Goal: Transaction & Acquisition: Book appointment/travel/reservation

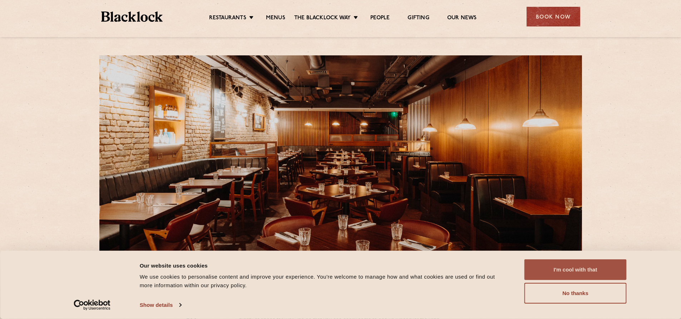
click at [555, 272] on button "I'm cool with that" at bounding box center [576, 270] width 102 height 21
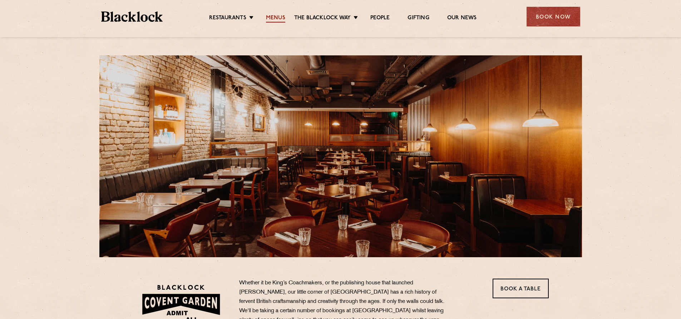
click at [279, 19] on link "Menus" at bounding box center [275, 19] width 19 height 8
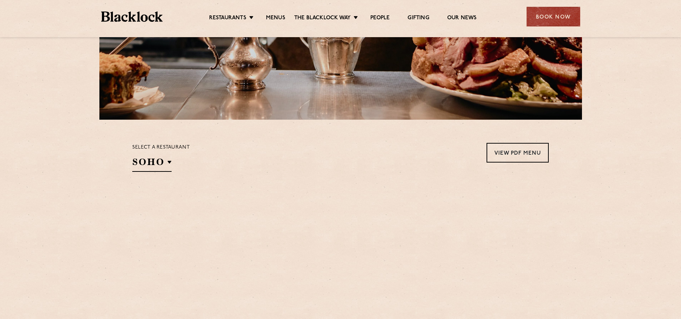
scroll to position [143, 0]
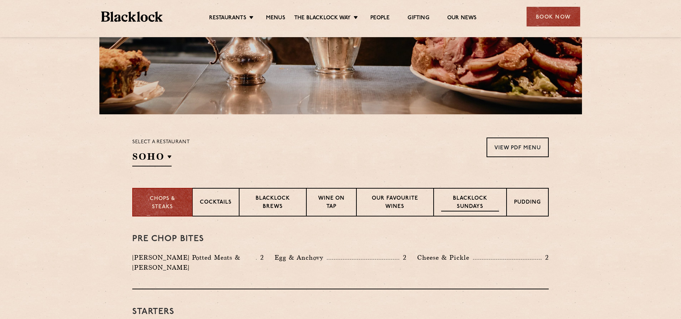
click at [462, 205] on p "Blacklock Sundays" at bounding box center [470, 203] width 58 height 17
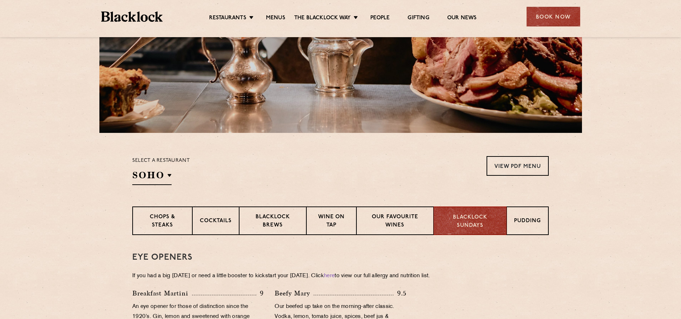
scroll to position [119, 0]
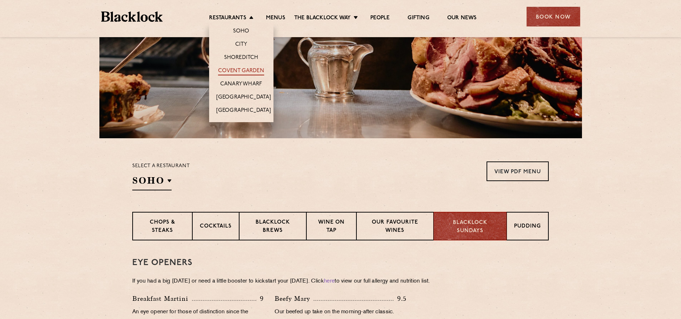
click at [248, 71] on link "Covent Garden" at bounding box center [241, 72] width 46 height 8
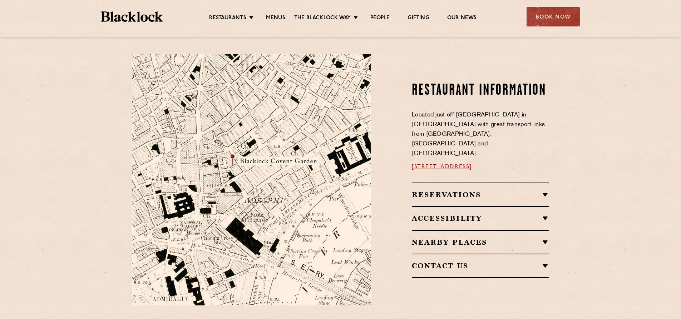
scroll to position [358, 0]
click at [461, 190] on h2 "Reservations" at bounding box center [480, 194] width 137 height 9
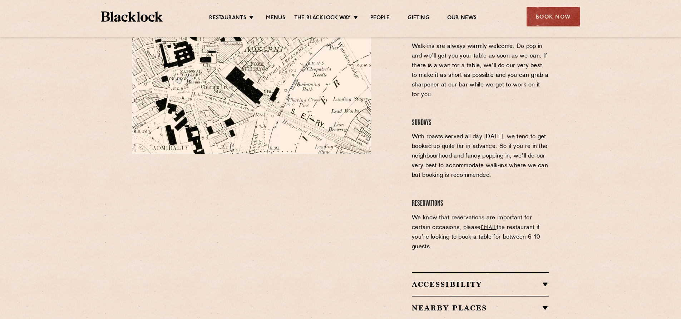
scroll to position [596, 0]
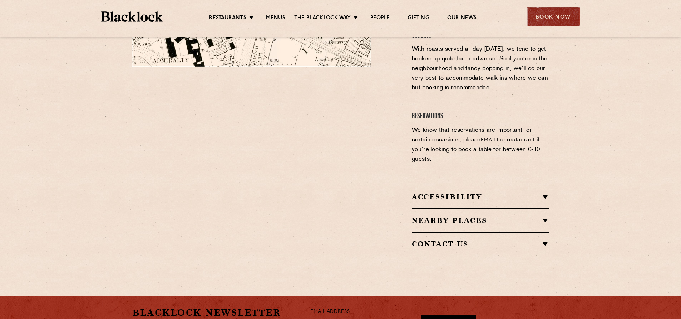
click at [541, 17] on div "Book Now" at bounding box center [554, 17] width 54 height 20
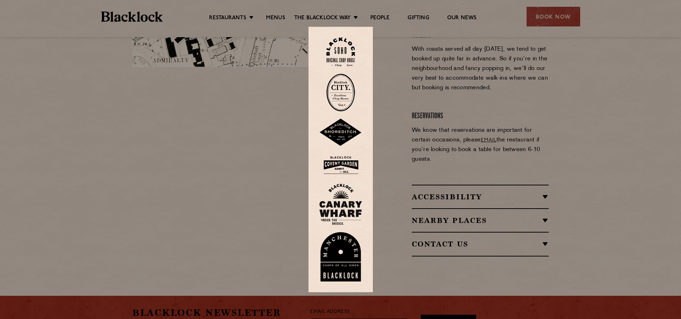
click at [341, 159] on img at bounding box center [340, 165] width 43 height 23
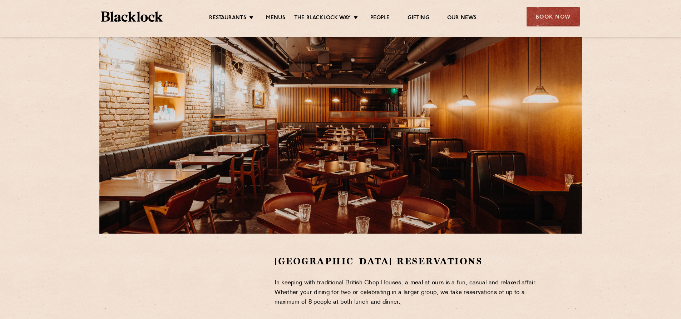
scroll to position [143, 0]
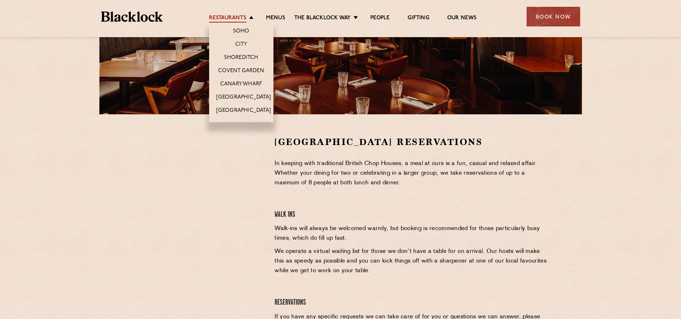
click at [224, 16] on link "Restaurants" at bounding box center [227, 19] width 37 height 8
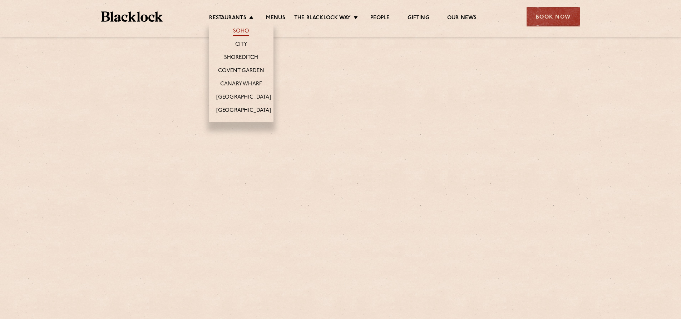
click at [244, 30] on link "Soho" at bounding box center [241, 32] width 16 height 8
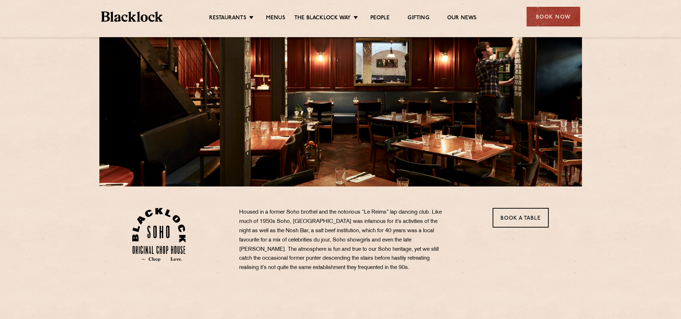
scroll to position [72, 0]
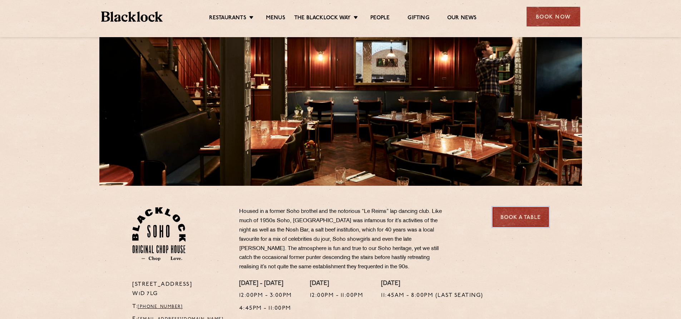
click at [514, 224] on link "Book a Table" at bounding box center [521, 217] width 56 height 20
